Goal: Task Accomplishment & Management: Use online tool/utility

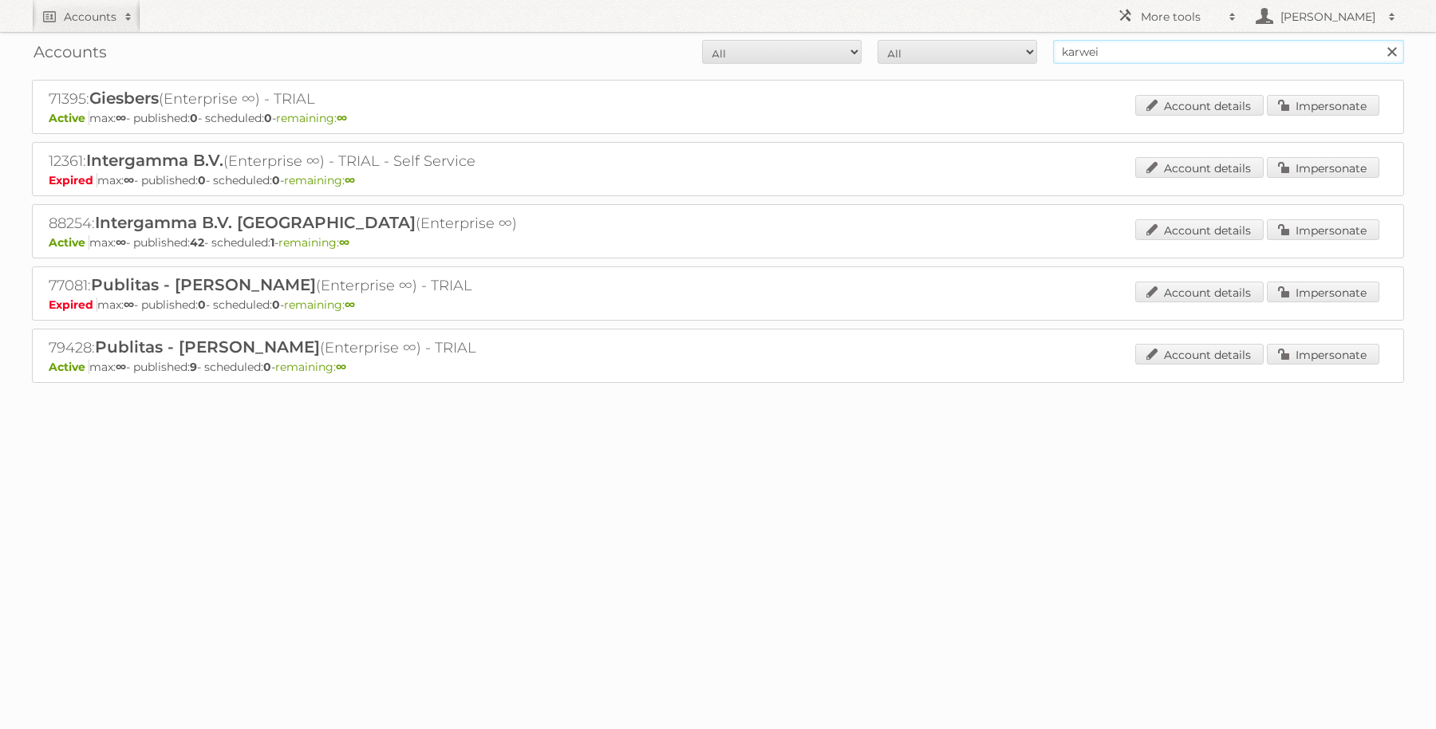
click at [1133, 54] on input "karwei" at bounding box center [1228, 52] width 351 height 24
type input "ACTION"
click at [1379, 40] on input "Search" at bounding box center [1391, 52] width 24 height 24
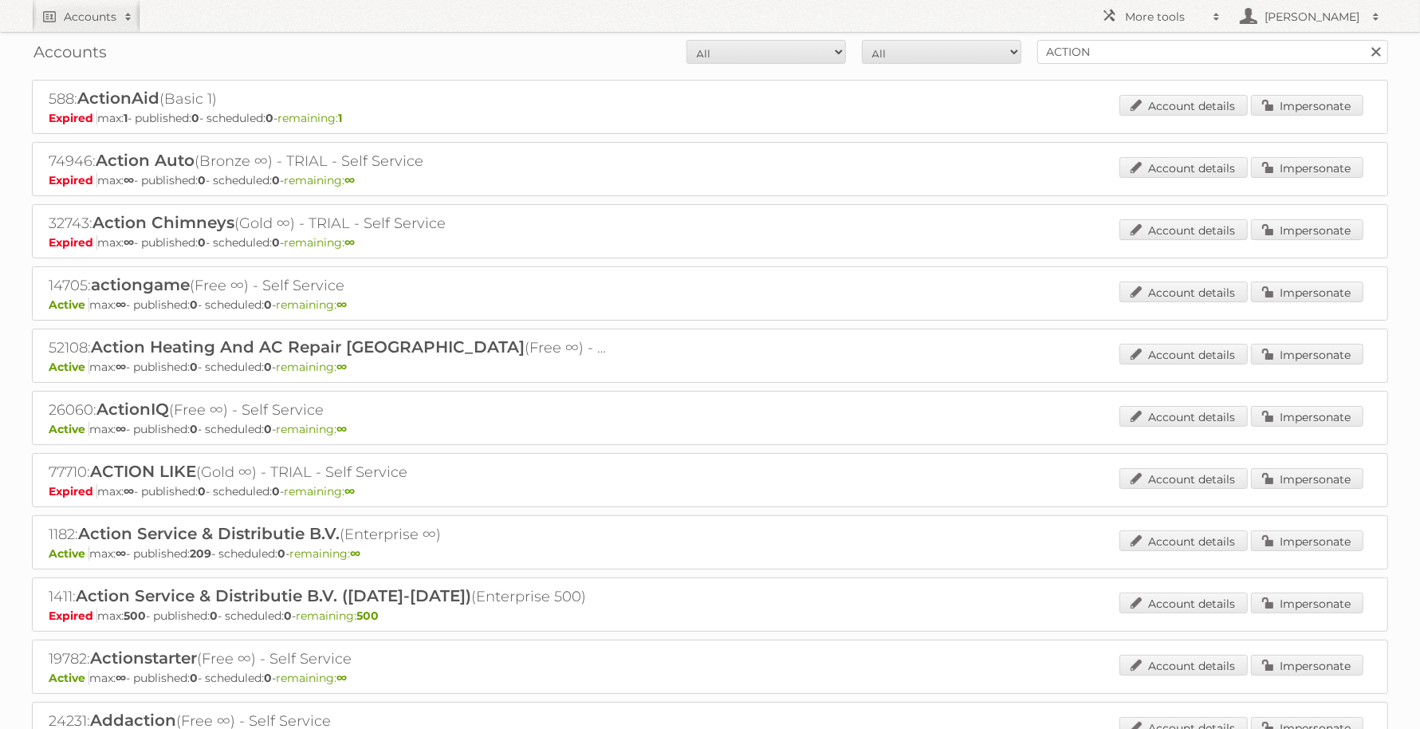
click at [1288, 522] on div "1182: Action Service & Distributie B.V. (Enterprise ∞) Active max: ∞ - publishe…" at bounding box center [710, 542] width 1357 height 54
click at [1293, 530] on link "Impersonate" at bounding box center [1307, 540] width 112 height 21
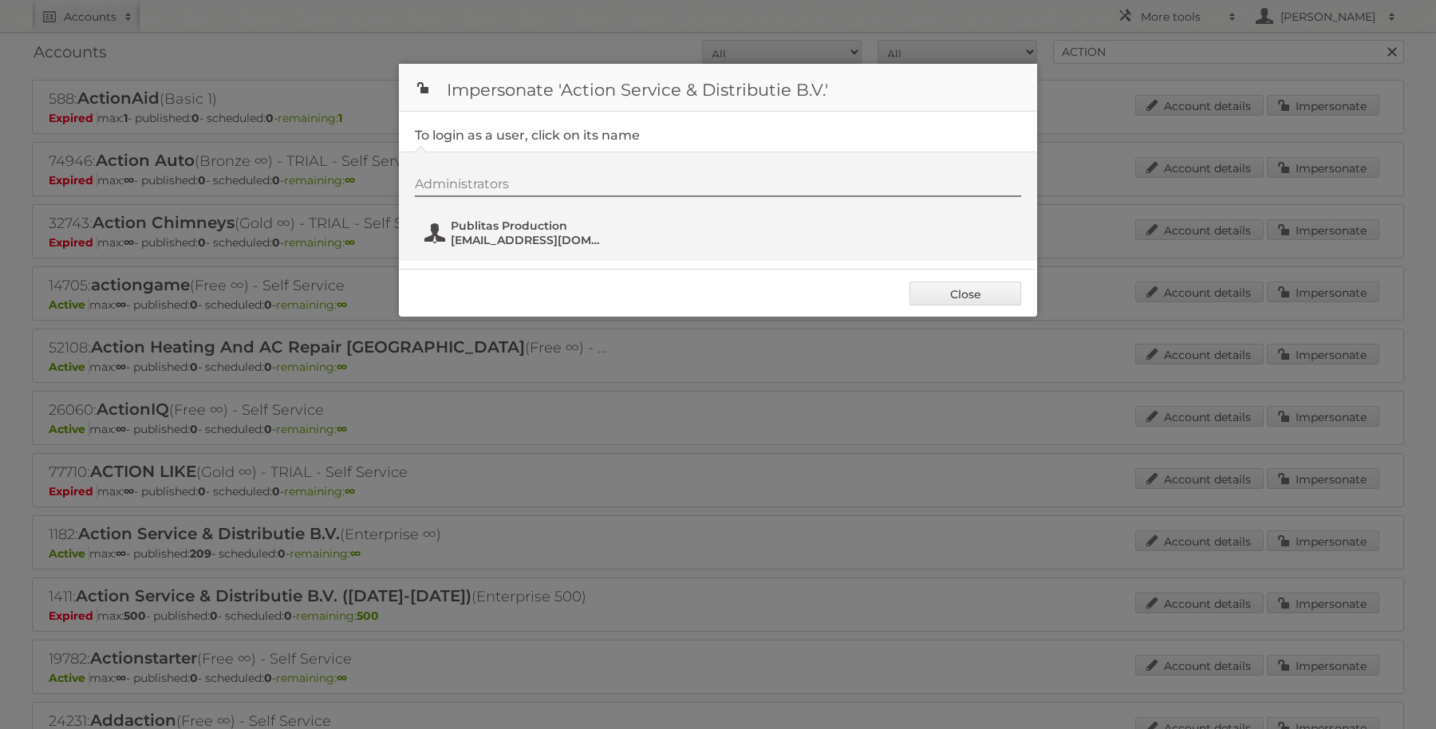
click at [547, 236] on span "fs+action@publitas.com" at bounding box center [528, 240] width 155 height 14
